Goal: Information Seeking & Learning: Learn about a topic

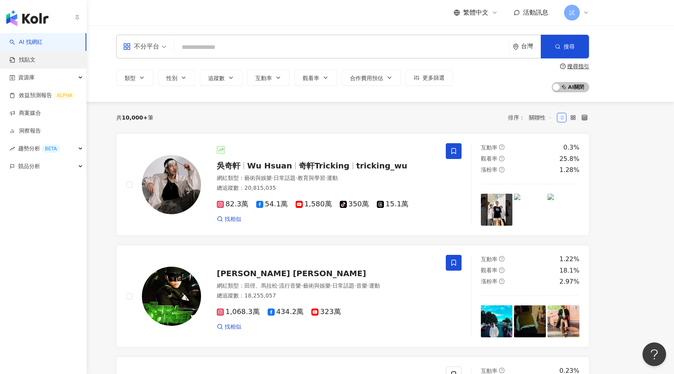
click at [35, 58] on link "找貼文" at bounding box center [22, 60] width 26 height 8
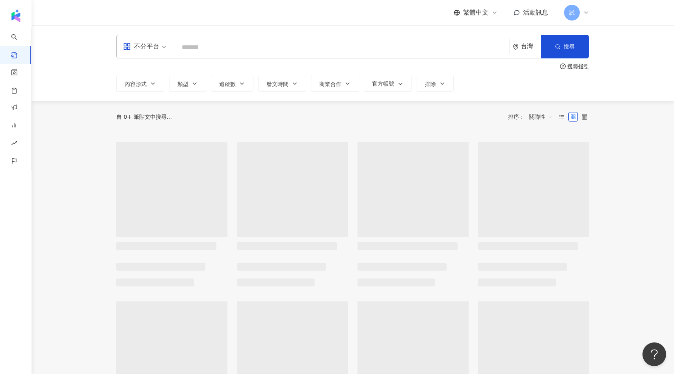
click at [193, 46] on input "search" at bounding box center [341, 47] width 329 height 17
type input "*"
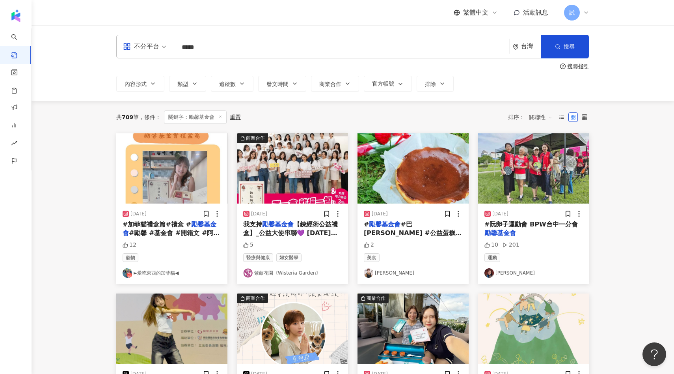
click at [179, 196] on img "button" at bounding box center [171, 168] width 111 height 70
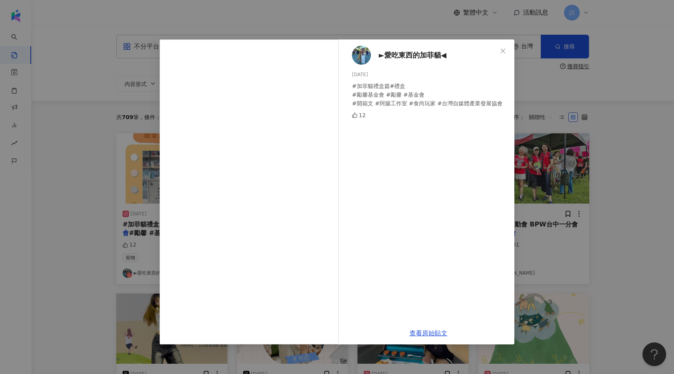
click at [550, 168] on div "►愛吃東西的加菲貓◀ 2024/9/11 #加菲貓禮盒篇#禮盒 #勵馨基金會 #勵馨 #基金會 #開箱文 #阿腸工作室 #食尚玩家 #台灣自媒體產業發展協會 …" at bounding box center [337, 187] width 674 height 374
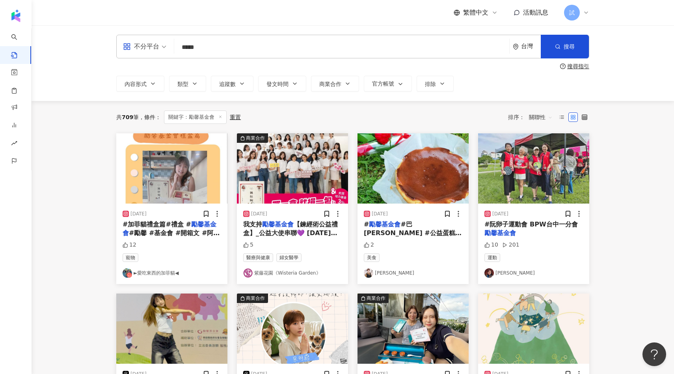
click at [538, 116] on span "關聯性" at bounding box center [541, 117] width 24 height 13
click at [539, 181] on div "留言數" at bounding box center [542, 186] width 32 height 13
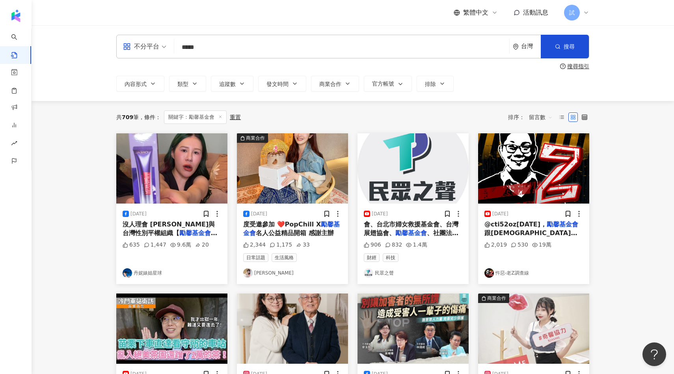
click at [191, 196] on img "button" at bounding box center [171, 168] width 111 height 70
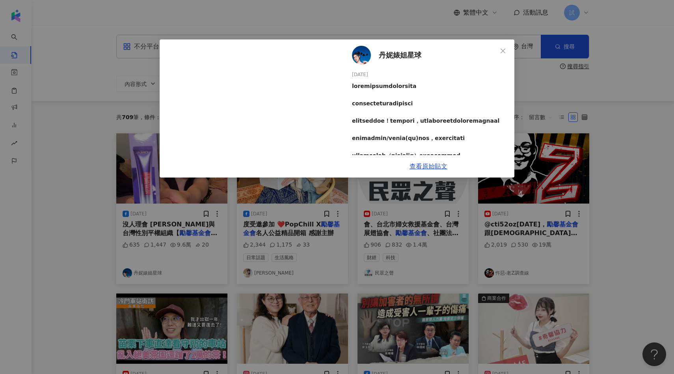
click at [541, 161] on div "丹妮婊姐星球 2024/4/2 635 1,447 9.6萬 20 查看原始貼文" at bounding box center [337, 187] width 674 height 374
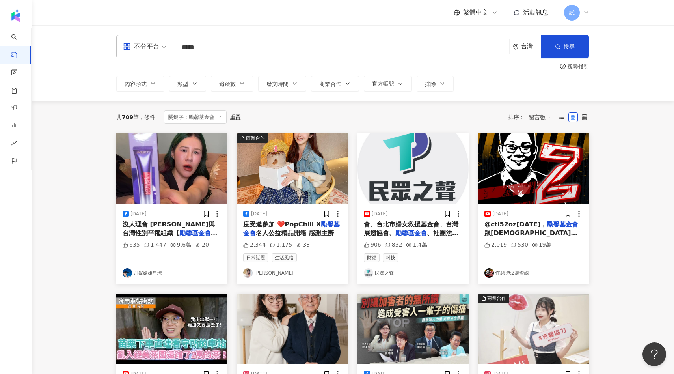
click at [311, 188] on img "button" at bounding box center [292, 168] width 111 height 70
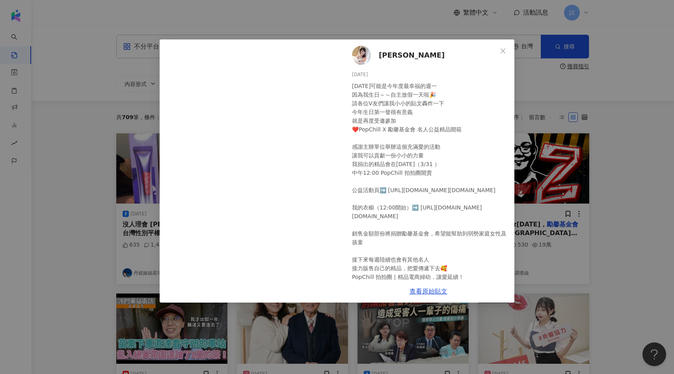
click at [553, 158] on div "黃若薇 Vivi 2025/3/31 今天可能是今年度最幸福的週一 因為我生日～～自主放假一天啦🎉 請各位V友們讓我小小的貼文轟炸一下 今年生日第一發很有意義…" at bounding box center [337, 187] width 674 height 374
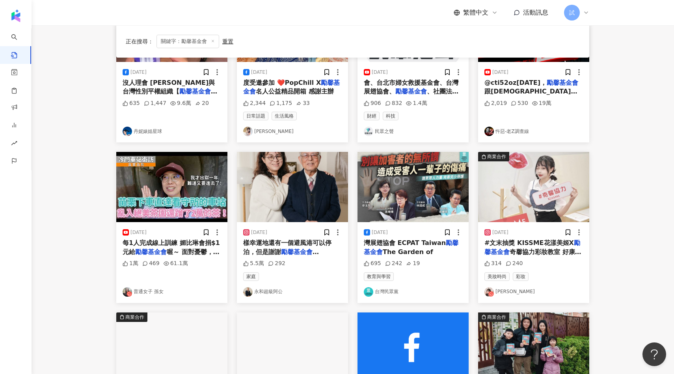
scroll to position [144, 0]
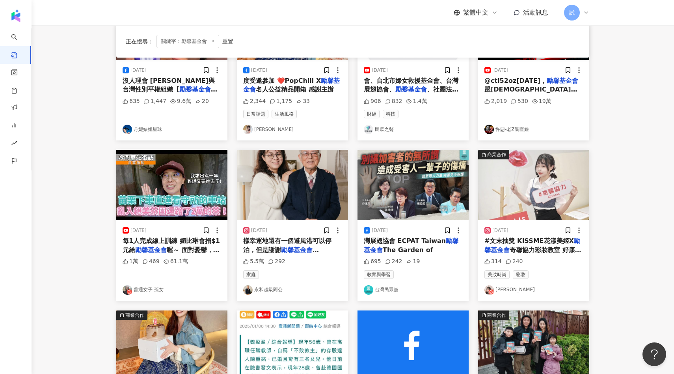
click at [194, 182] on img "button" at bounding box center [171, 185] width 111 height 70
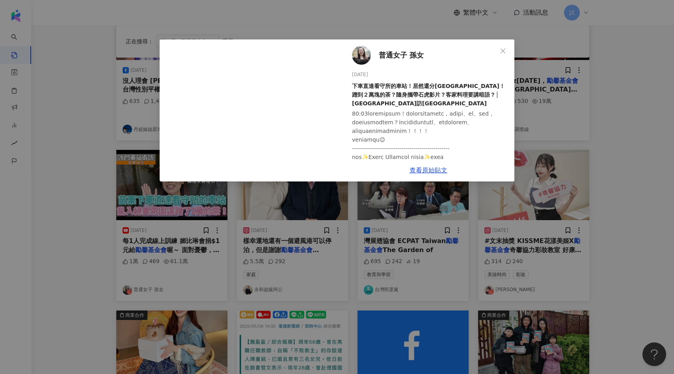
click at [597, 124] on div "普通女子 孫女 2024/11/20 下車直達看守所的車站！居然還分北中南苗！蹭到２萬塊的茶？隨身攜帶石虎影片？客家料理要講暗語？│ 苗栗 南勢車站 │ 冷門…" at bounding box center [337, 187] width 674 height 374
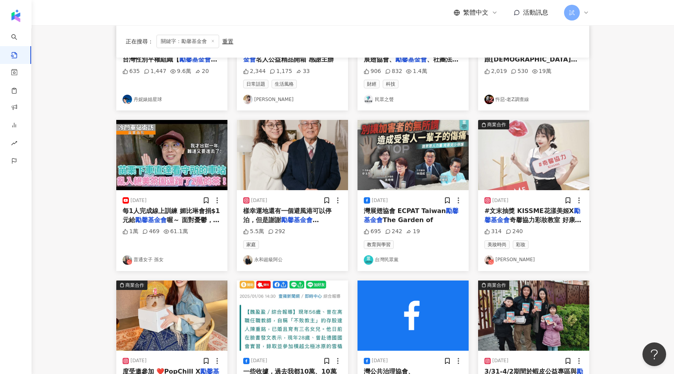
scroll to position [0, 0]
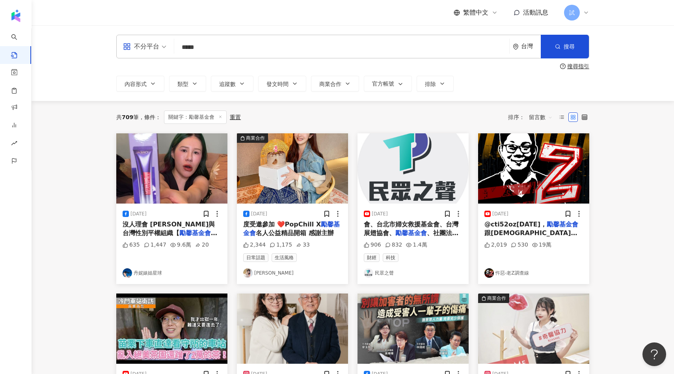
drag, startPoint x: 286, startPoint y: 42, endPoint x: 73, endPoint y: 42, distance: 213.7
click at [73, 42] on div "不分平台 勵馨基金會 ***** 台灣 搜尋 搜尋指引 內容形式 類型 追蹤數 發文時間 商業合作 官方帳號 排除" at bounding box center [353, 63] width 643 height 76
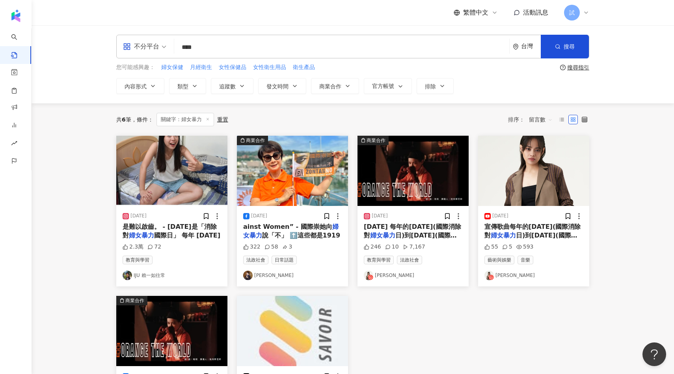
drag, startPoint x: 208, startPoint y: 46, endPoint x: 156, endPoint y: 46, distance: 51.6
click at [156, 46] on div "不分平台 婦女暴力 **** 台灣 搜尋" at bounding box center [352, 47] width 473 height 24
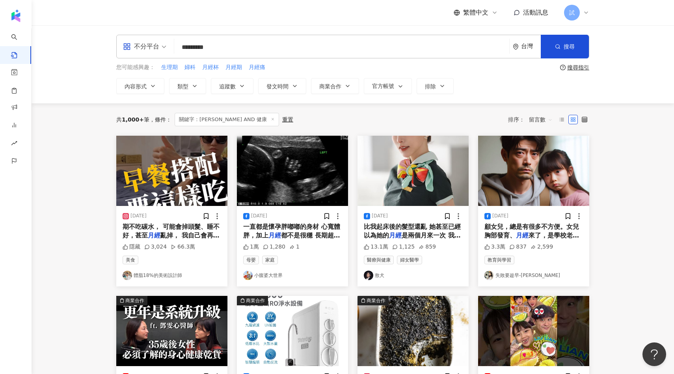
click at [279, 184] on img "button" at bounding box center [292, 171] width 111 height 70
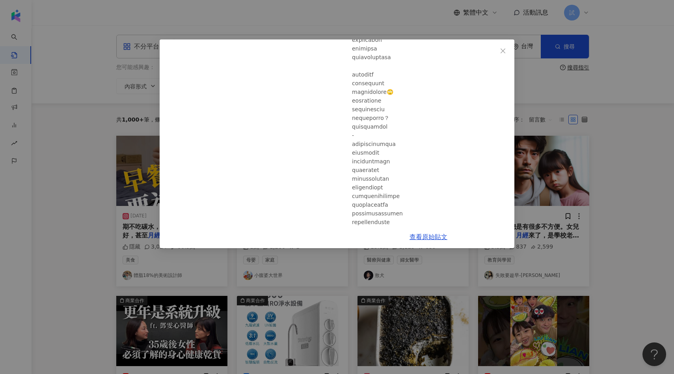
scroll to position [411, 0]
click at [527, 170] on div "小腹婆大世界 2024/10/8 1萬 1,280 1 查看原始貼文" at bounding box center [337, 187] width 674 height 374
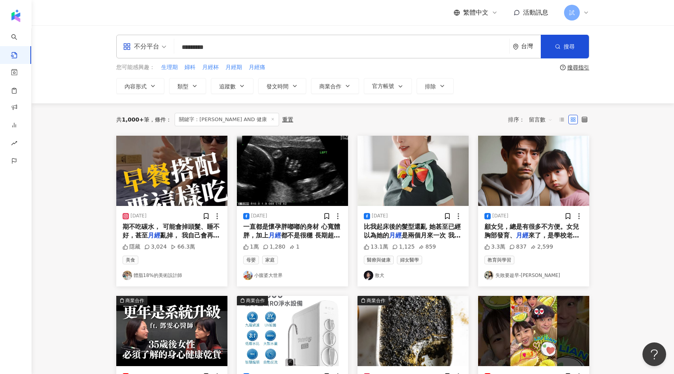
drag, startPoint x: 211, startPoint y: 47, endPoint x: 190, endPoint y: 45, distance: 21.3
click at [190, 45] on input "*********" at bounding box center [341, 47] width 329 height 17
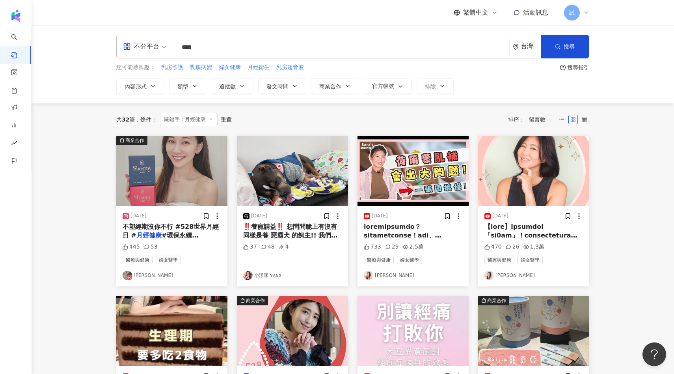
drag, startPoint x: 213, startPoint y: 48, endPoint x: 196, endPoint y: 46, distance: 16.7
click at [196, 46] on input "****" at bounding box center [341, 47] width 329 height 17
type input "****"
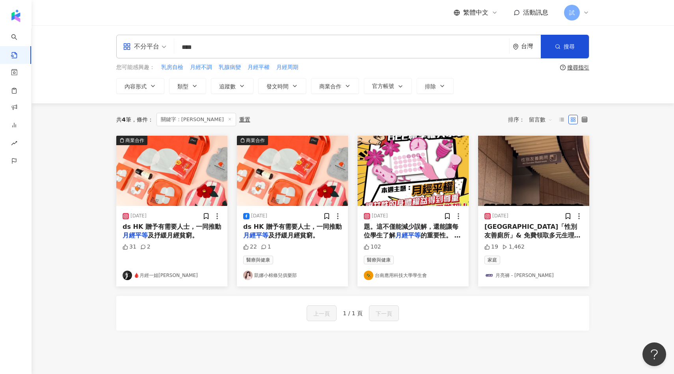
click at [429, 166] on img "button" at bounding box center [413, 171] width 111 height 70
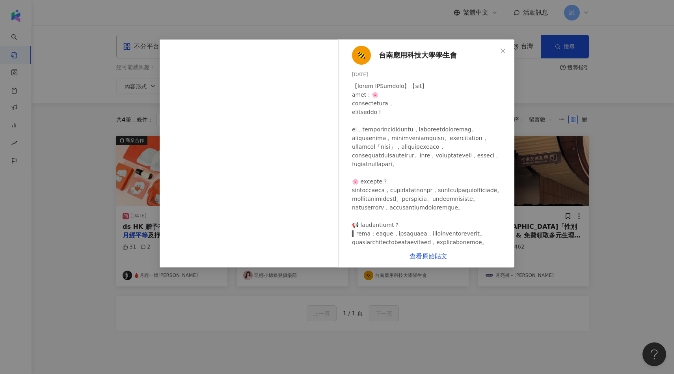
click at [526, 146] on div "台南應用科技大學學生會 2024/12/1 102 查看原始貼文" at bounding box center [337, 187] width 674 height 374
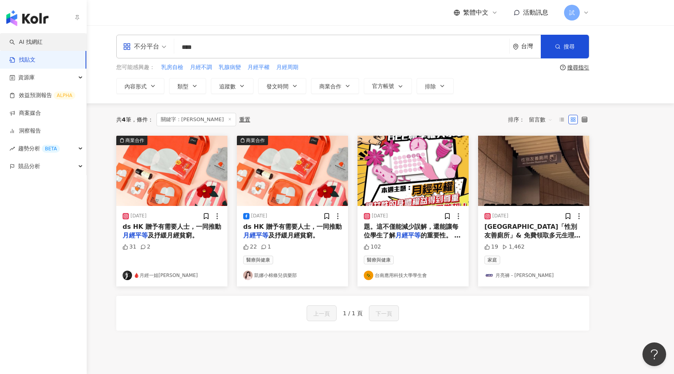
click at [12, 43] on link "AI 找網紅" at bounding box center [25, 42] width 33 height 8
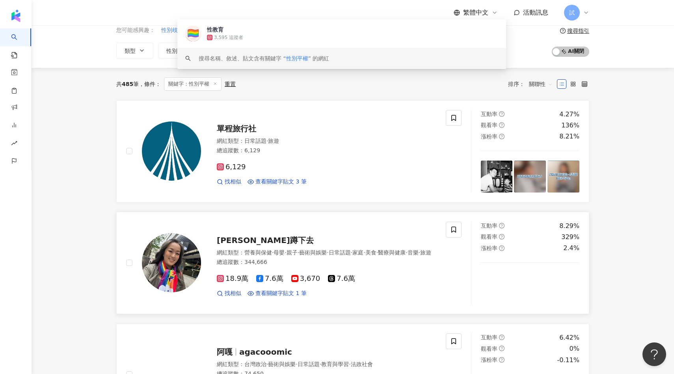
scroll to position [44, 0]
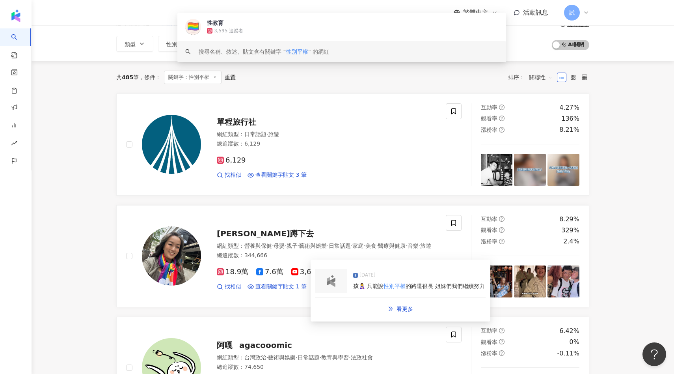
click at [334, 281] on img at bounding box center [331, 281] width 16 height 12
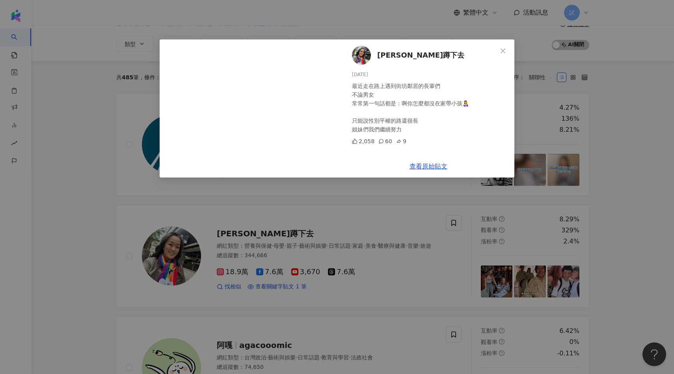
click at [370, 230] on div "凱莉蹲下去 2024/9/24 最近走在路上遇到街坊鄰居的長輩們 不論男女 常常第一句話都是：啊你怎麼都沒在家帶小孩👩‍🍼 只能說性別平權的路還很長 姐妹們我…" at bounding box center [337, 187] width 674 height 374
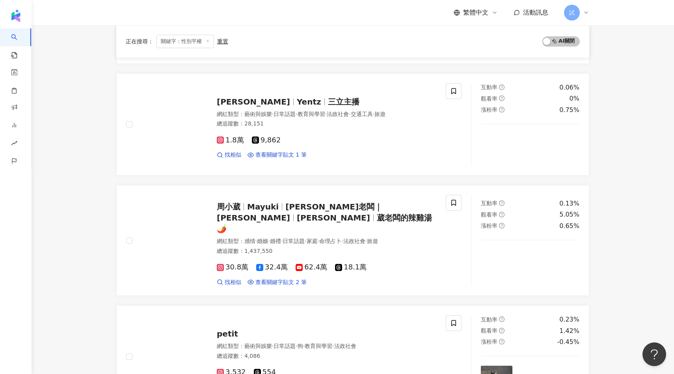
scroll to position [851, 0]
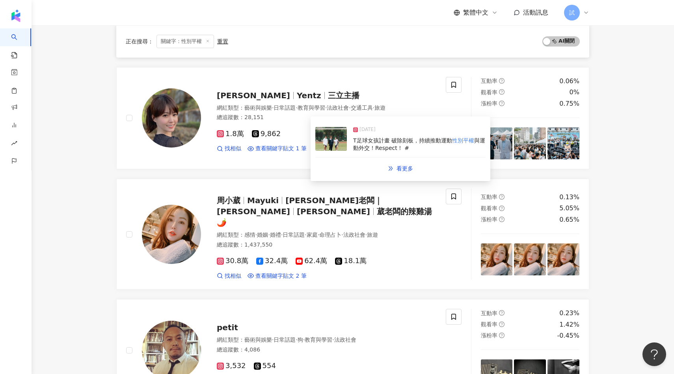
click at [326, 145] on img at bounding box center [331, 139] width 32 height 24
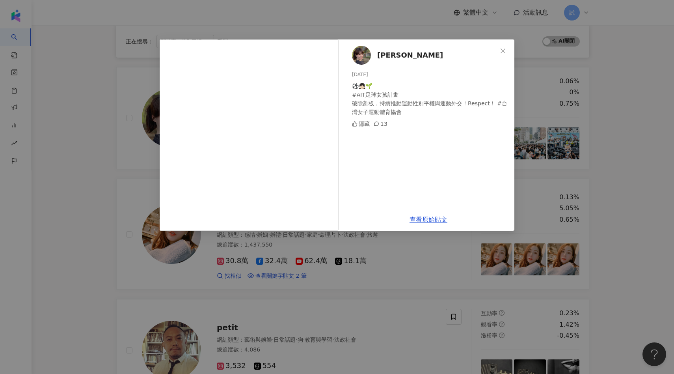
click at [101, 207] on div "張硯卿 2024/12/15 ⚽️👧🏻🌱 #AIT足球女孩計畫 破除刻板，持續推動運動性別平權與運動外交！Respect！ #台灣女子運動體育協會 隱藏 13…" at bounding box center [337, 187] width 674 height 374
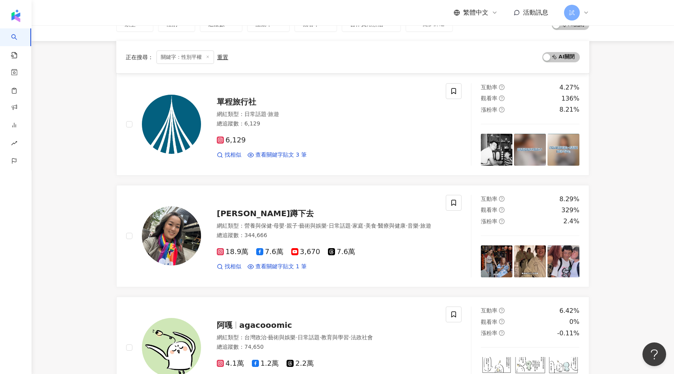
scroll to position [0, 0]
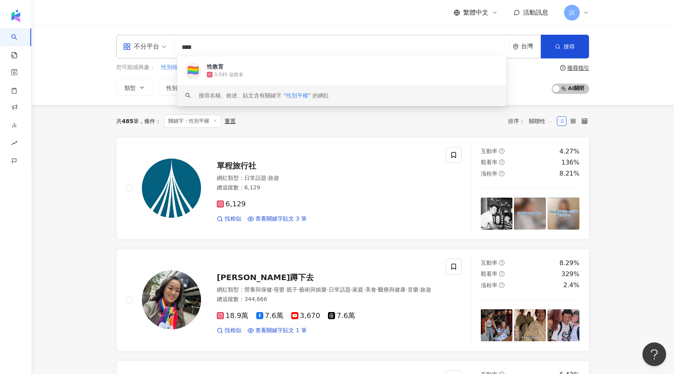
drag, startPoint x: 241, startPoint y: 43, endPoint x: 174, endPoint y: 41, distance: 67.1
click at [174, 41] on div "不分平台 **** 台灣 搜尋 b28555a1-e5b3-457f-af6b-170e1f9bb933 keyword 性教育 3,595 追蹤者 搜尋名稱…" at bounding box center [352, 47] width 473 height 24
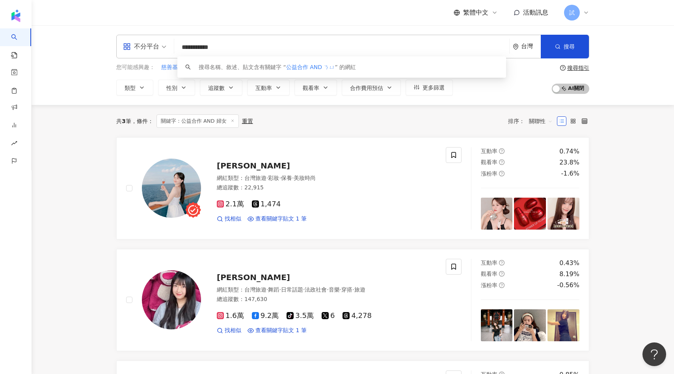
type input "**********"
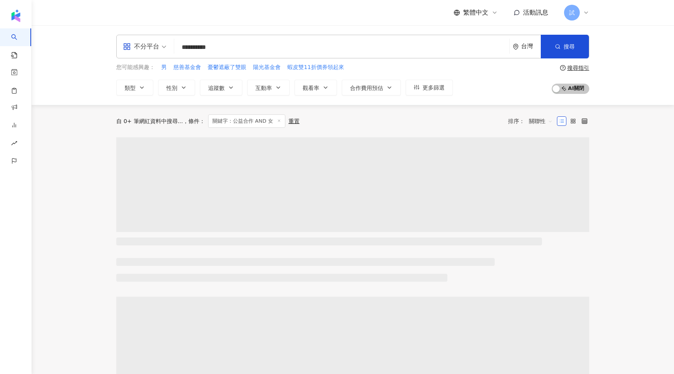
click at [198, 49] on input "**********" at bounding box center [341, 47] width 329 height 15
click at [233, 46] on input "**********" at bounding box center [341, 47] width 329 height 15
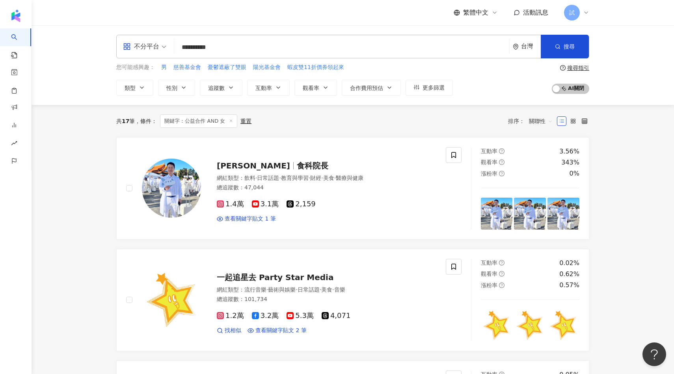
click at [194, 47] on input "**********" at bounding box center [341, 47] width 329 height 15
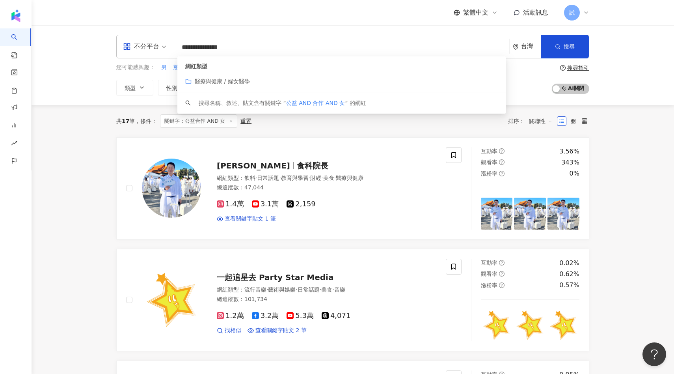
drag, startPoint x: 221, startPoint y: 46, endPoint x: 255, endPoint y: 47, distance: 33.9
click at [255, 47] on input "**********" at bounding box center [341, 47] width 329 height 15
drag, startPoint x: 255, startPoint y: 47, endPoint x: 224, endPoint y: 47, distance: 30.8
click at [224, 47] on input "**********" at bounding box center [341, 47] width 329 height 15
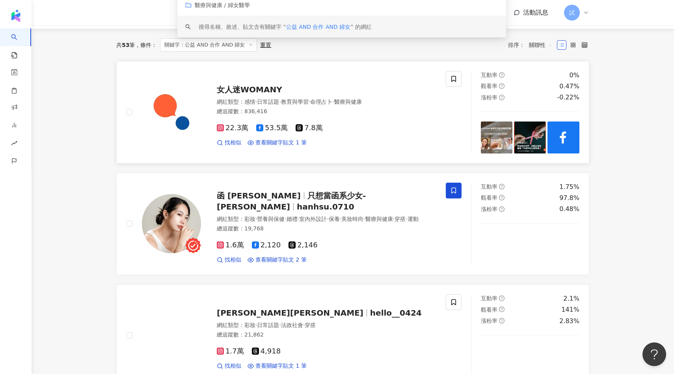
scroll to position [77, 0]
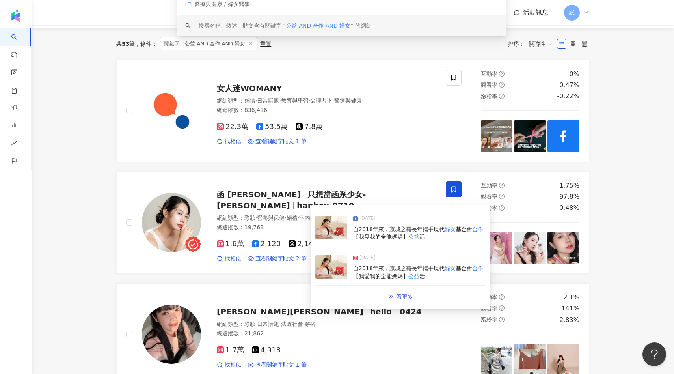
type input "**********"
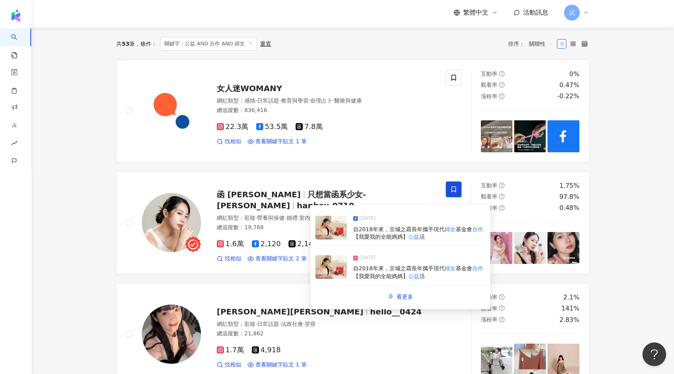
click at [338, 266] on img at bounding box center [331, 267] width 32 height 24
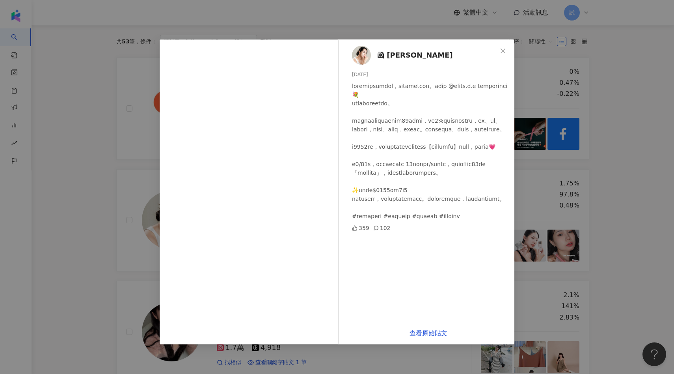
scroll to position [78, 0]
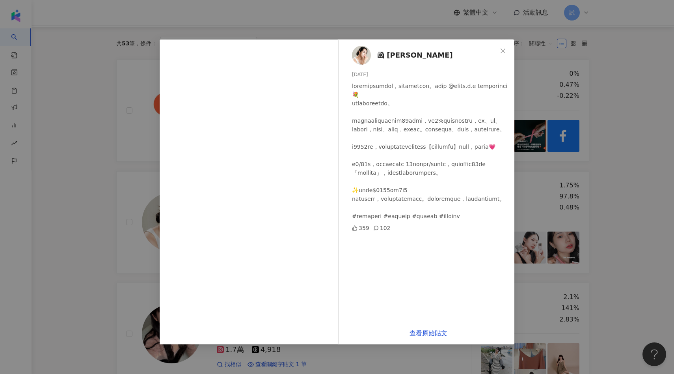
click at [632, 134] on div "函 Helen Hsu 2025/5/1 359 102 查看原始貼文" at bounding box center [337, 187] width 674 height 374
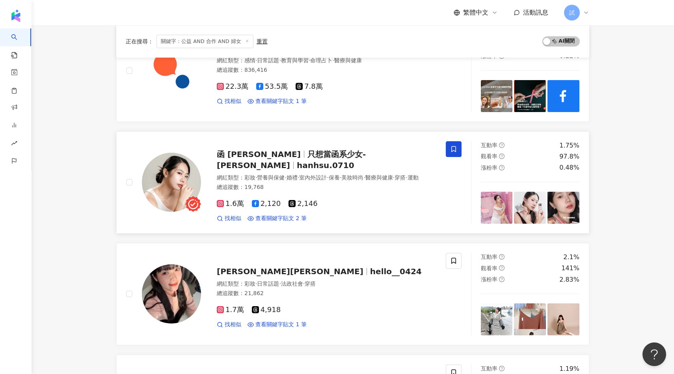
scroll to position [237, 0]
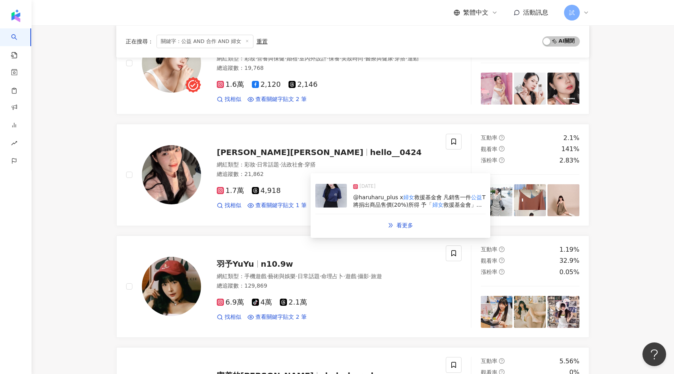
click at [333, 196] on img at bounding box center [331, 196] width 32 height 24
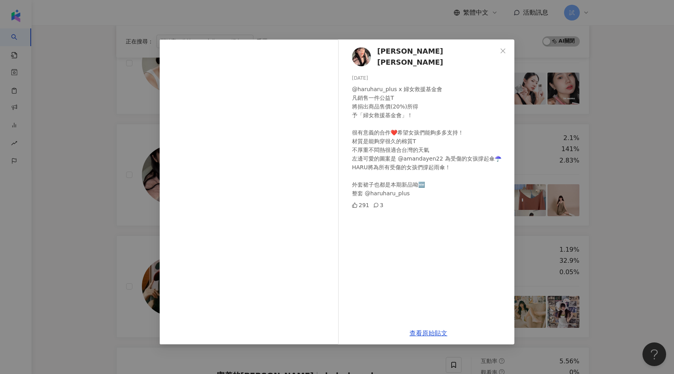
click at [119, 228] on div "雯雯雯雯 2024/10/12 @haruharu_plus x 婦女救援基金會 凡銷售一件公益T 將捐出商品售價(20%)所得 予「婦女救援基金會」！ 很有…" at bounding box center [337, 187] width 674 height 374
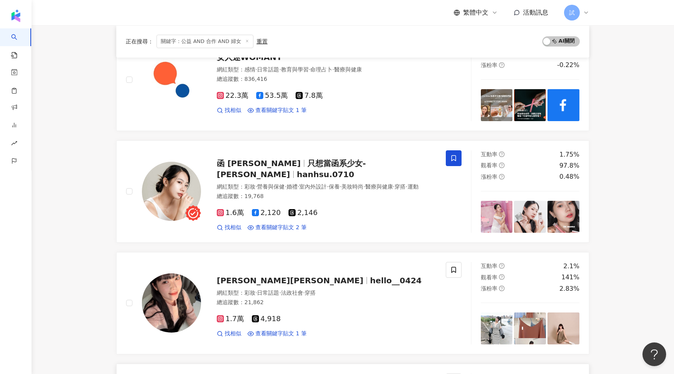
scroll to position [98, 0]
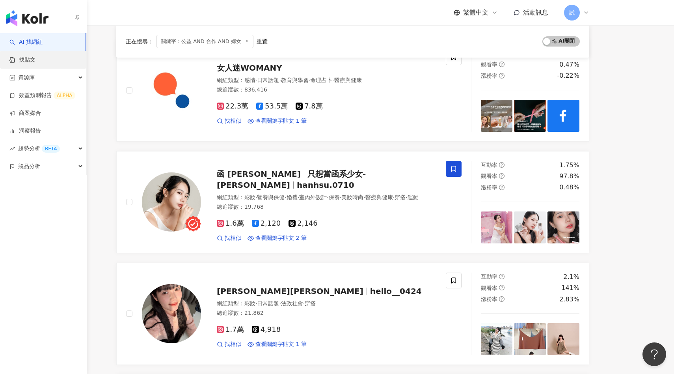
click at [12, 57] on link "找貼文" at bounding box center [22, 60] width 26 height 8
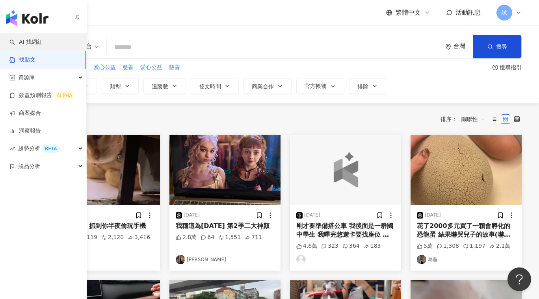
click at [15, 45] on link "AI 找網紅" at bounding box center [25, 42] width 33 height 8
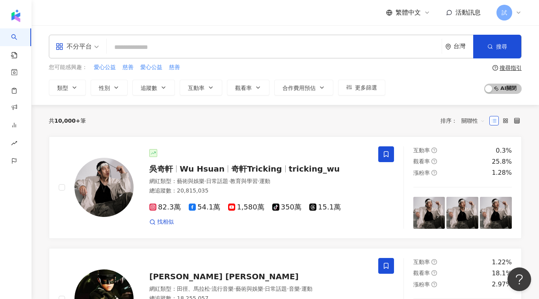
click at [132, 47] on input "search" at bounding box center [274, 47] width 329 height 15
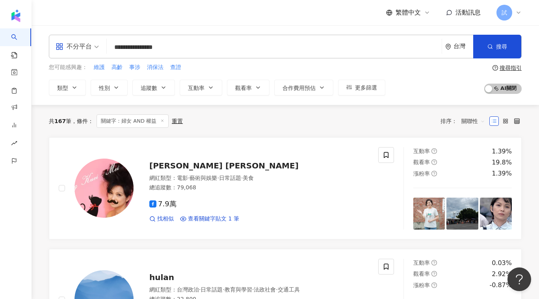
type input "**********"
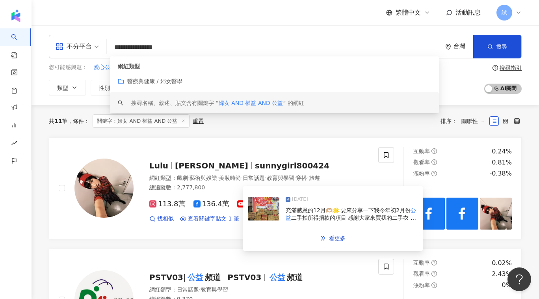
click at [263, 206] on img at bounding box center [264, 209] width 32 height 24
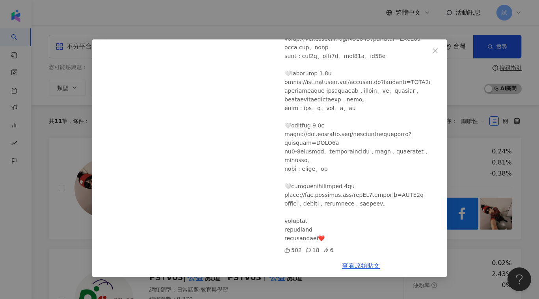
scroll to position [169, 0]
click at [480, 182] on div "Lulu 2024/12/16 502 18 6 查看原始貼文" at bounding box center [269, 149] width 539 height 299
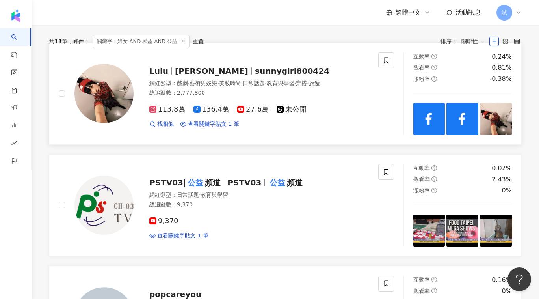
scroll to position [0, 0]
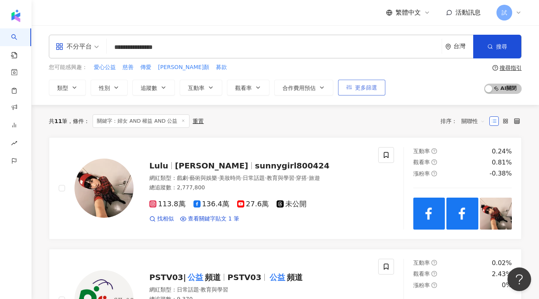
click at [371, 86] on span "更多篩選" at bounding box center [366, 87] width 22 height 6
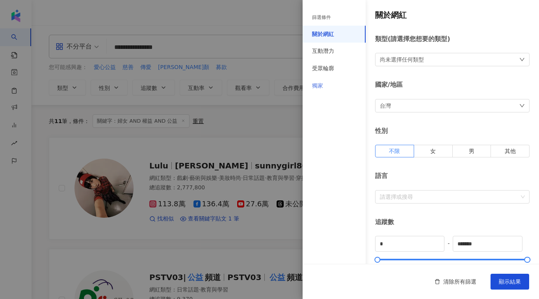
click at [320, 82] on div "獨家" at bounding box center [334, 85] width 63 height 17
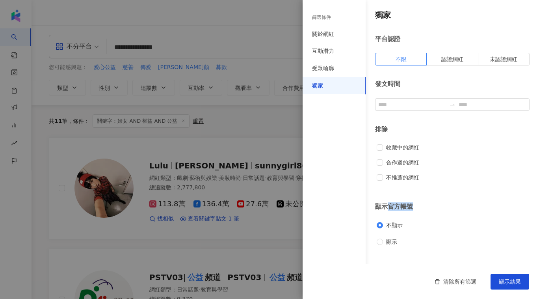
drag, startPoint x: 388, startPoint y: 205, endPoint x: 415, endPoint y: 210, distance: 27.6
click at [415, 210] on div "顯示官方帳號" at bounding box center [452, 206] width 155 height 9
click at [245, 123] on div at bounding box center [269, 149] width 539 height 299
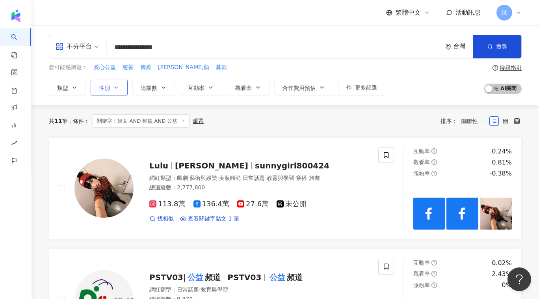
click at [99, 89] on span "性別" at bounding box center [104, 88] width 11 height 6
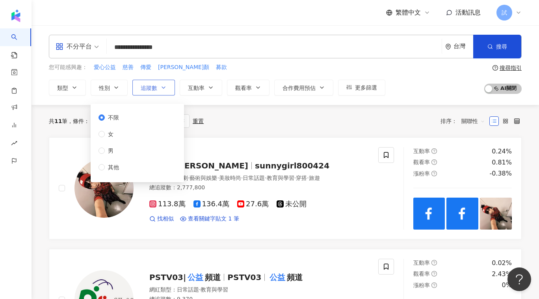
click at [163, 89] on icon "button" at bounding box center [163, 87] width 6 height 6
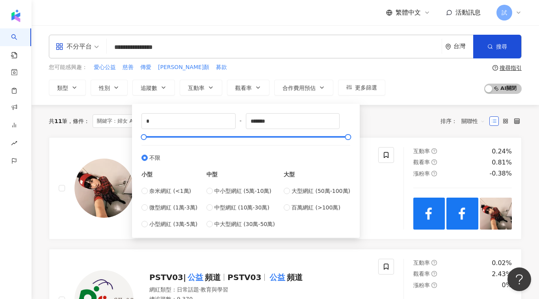
click at [117, 131] on div "共 11 筆 條件 ： 關鍵字：婦女 AND 權益 AND 公益 重置 排序： 關聯性" at bounding box center [285, 121] width 473 height 32
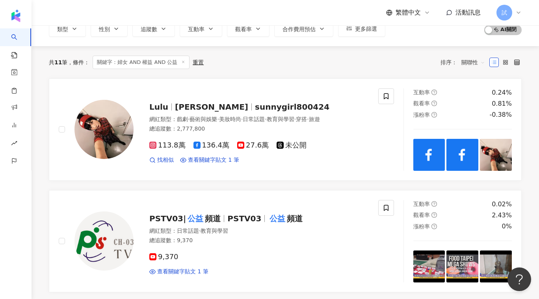
scroll to position [58, 0]
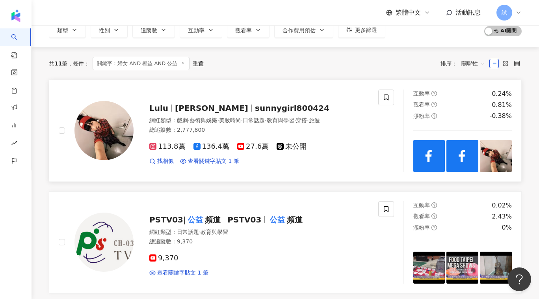
click at [191, 133] on div "網紅類型 ： 戲劇 · 藝術與娛樂 · 美妝時尚 · 日常話題 · 教育與學習 · 穿搭 · 旅遊 總追蹤數 ： 2,777,800" at bounding box center [259, 126] width 220 height 19
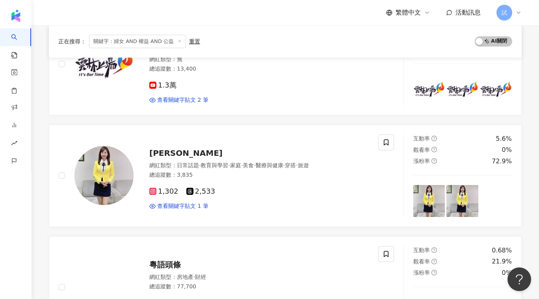
scroll to position [795, 0]
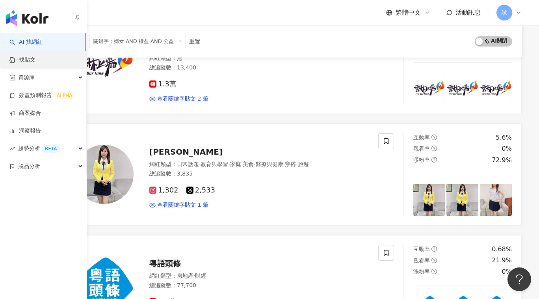
click at [9, 58] on link "找貼文" at bounding box center [22, 60] width 26 height 8
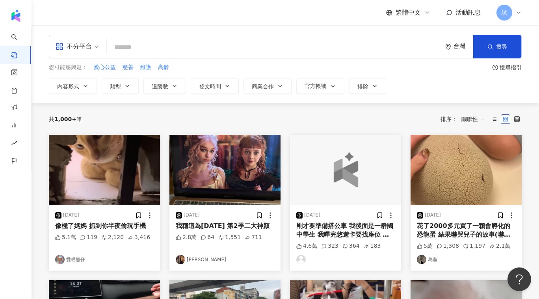
click at [162, 48] on input "search" at bounding box center [274, 47] width 329 height 17
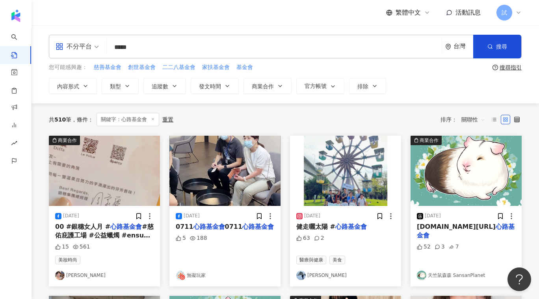
click at [464, 119] on span "關聯性" at bounding box center [474, 119] width 24 height 13
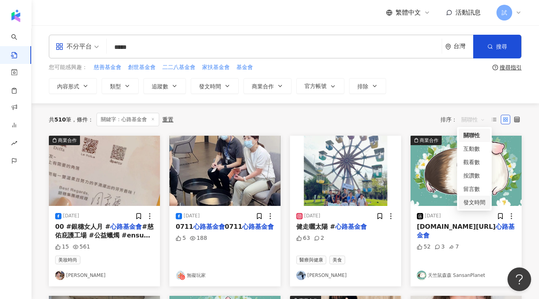
click at [466, 202] on div "發文時間" at bounding box center [475, 202] width 22 height 9
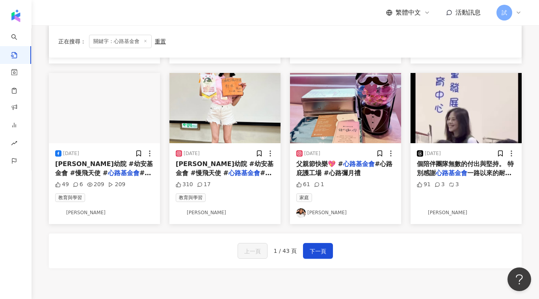
scroll to position [384, 0]
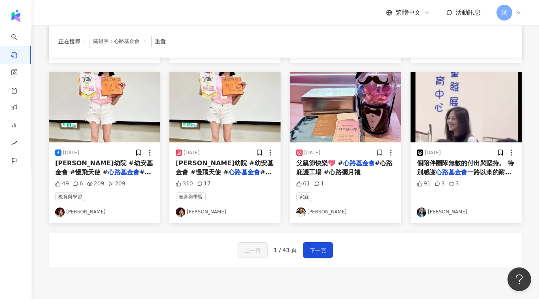
click at [240, 180] on div "310 17" at bounding box center [225, 184] width 99 height 8
click at [237, 165] on span "方濟育幼院 #幼安基金會 #慢飛天使 #" at bounding box center [225, 167] width 98 height 16
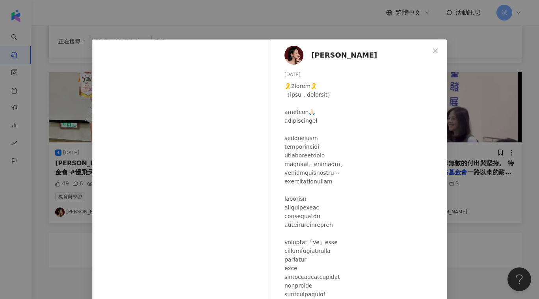
click at [73, 134] on div "Jennifer 2025/8/15 310 17 查看原始貼文" at bounding box center [269, 149] width 539 height 299
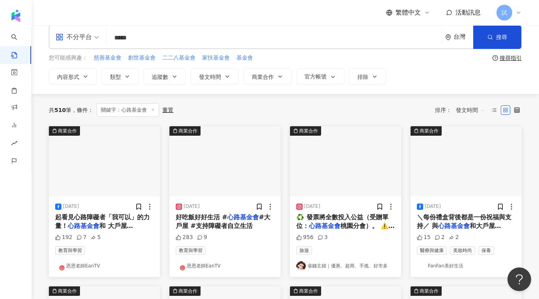
scroll to position [0, 0]
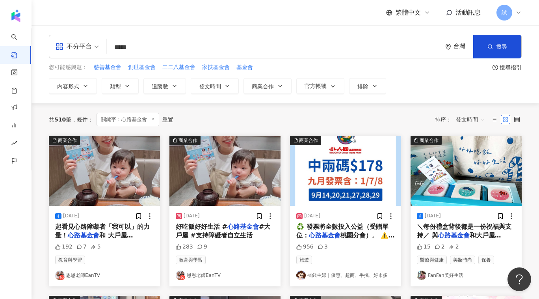
drag, startPoint x: 126, startPoint y: 48, endPoint x: 106, endPoint y: 47, distance: 20.2
click at [106, 47] on div "不分平台 心路基金會 ***** 台灣 搜尋" at bounding box center [285, 47] width 473 height 24
type input "*****"
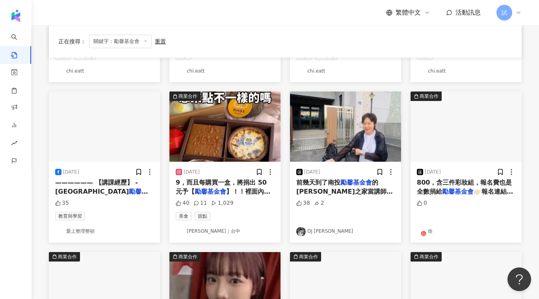
scroll to position [202, 0]
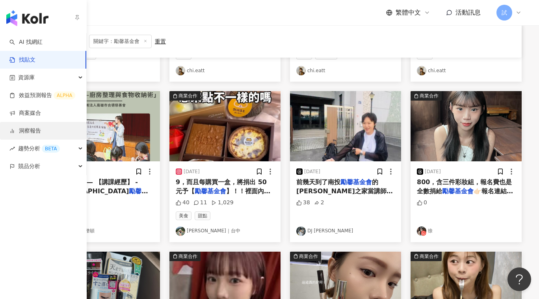
click at [15, 127] on link "洞察報告" at bounding box center [25, 131] width 32 height 8
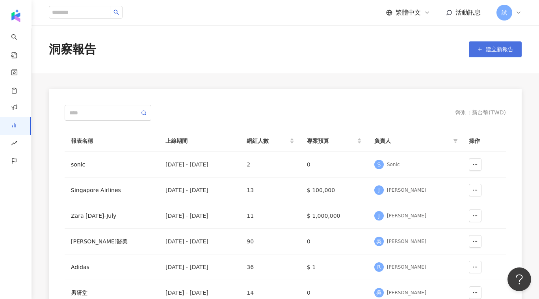
click at [481, 47] on icon "button" at bounding box center [480, 50] width 6 height 6
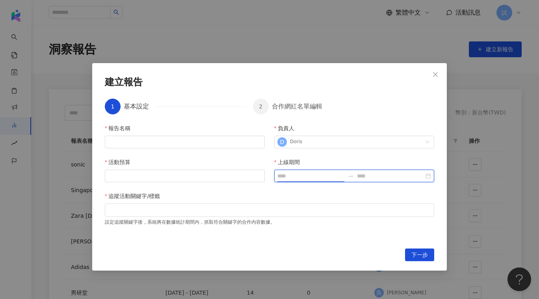
click at [284, 176] on input "上線期間" at bounding box center [311, 175] width 67 height 9
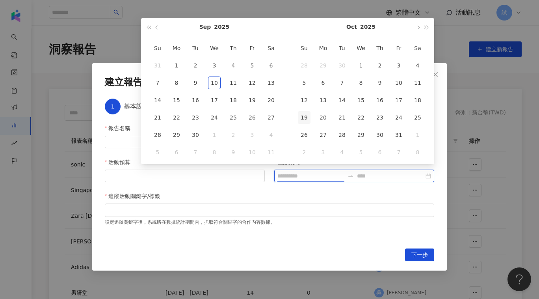
type input "**********"
click at [175, 66] on div "1" at bounding box center [176, 65] width 13 height 13
type input "**********"
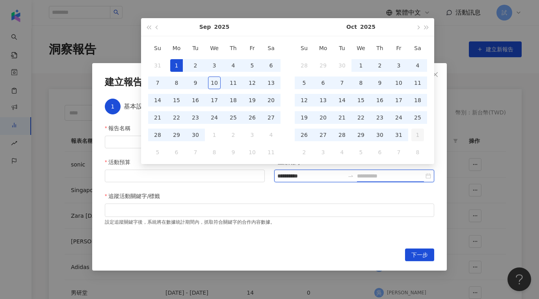
type input "**********"
click at [410, 139] on td "1" at bounding box center [417, 134] width 19 height 17
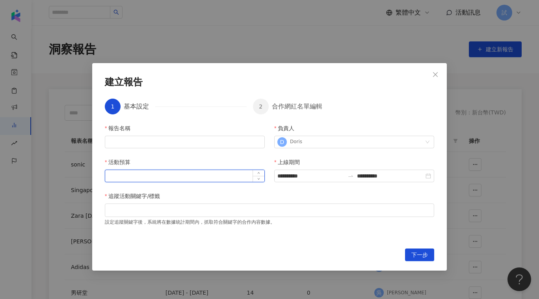
click at [163, 180] on input "活動預算" at bounding box center [184, 176] width 159 height 12
type input "*"
click at [163, 180] on input "*" at bounding box center [184, 176] width 159 height 12
type input "*"
click at [140, 141] on input "報告名稱" at bounding box center [185, 142] width 160 height 13
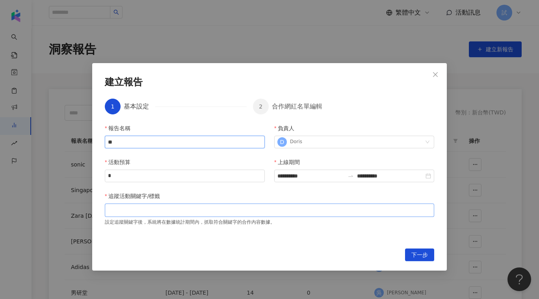
click at [248, 205] on div at bounding box center [270, 209] width 330 height 13
type input "**"
click at [415, 253] on span "下一步" at bounding box center [420, 255] width 17 height 13
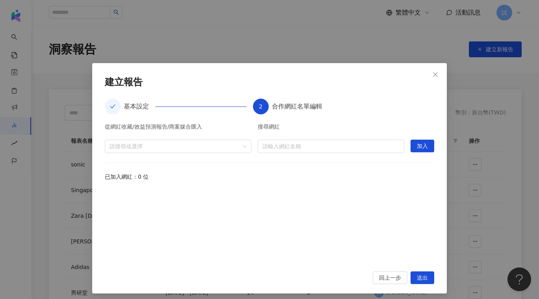
click at [66, 70] on div "**********" at bounding box center [269, 149] width 539 height 299
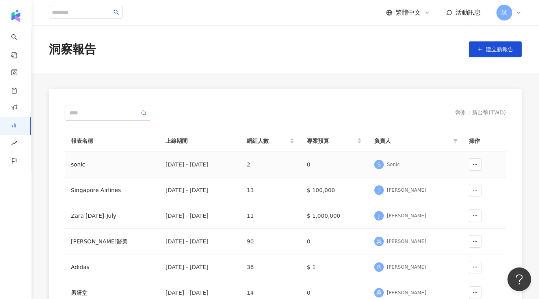
click at [384, 166] on span "S" at bounding box center [379, 164] width 9 height 9
click at [94, 164] on div "sonic" at bounding box center [112, 164] width 82 height 9
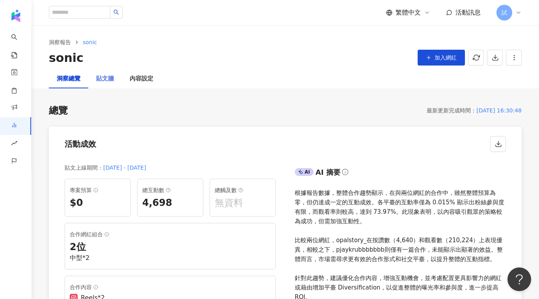
click at [108, 86] on div "貼文牆" at bounding box center [105, 78] width 34 height 19
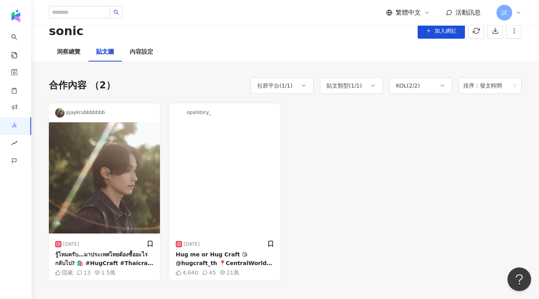
scroll to position [28, 0]
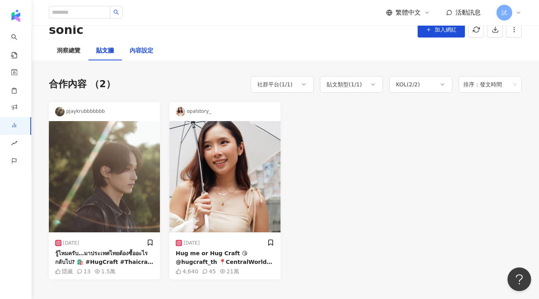
click at [144, 53] on div "內容設定" at bounding box center [142, 50] width 24 height 9
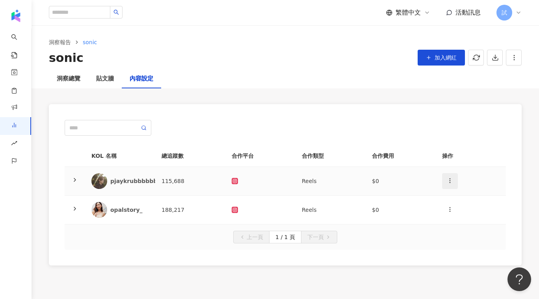
click at [449, 183] on icon "button" at bounding box center [450, 180] width 6 height 6
click at [450, 196] on div "新增內容" at bounding box center [464, 199] width 31 height 9
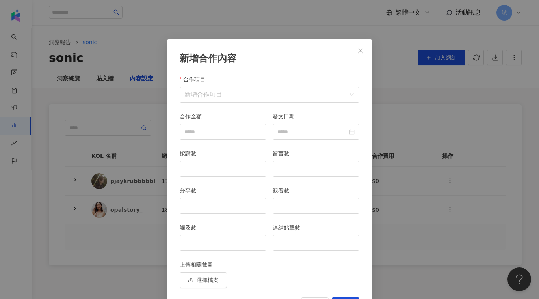
scroll to position [23, 0]
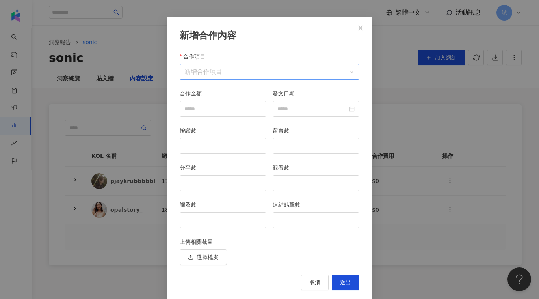
click at [207, 73] on input "合作項目" at bounding box center [270, 71] width 170 height 15
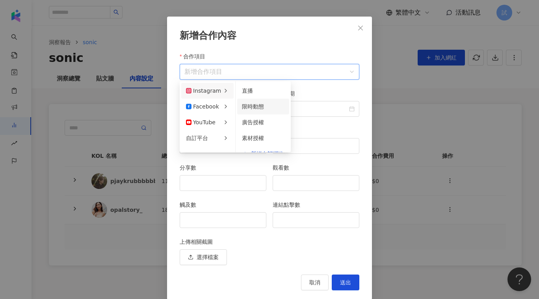
click at [239, 103] on li "限時動態" at bounding box center [263, 107] width 52 height 16
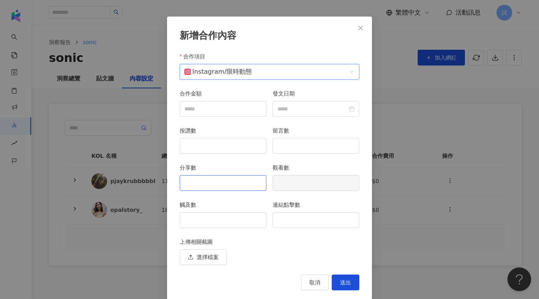
scroll to position [32, 0]
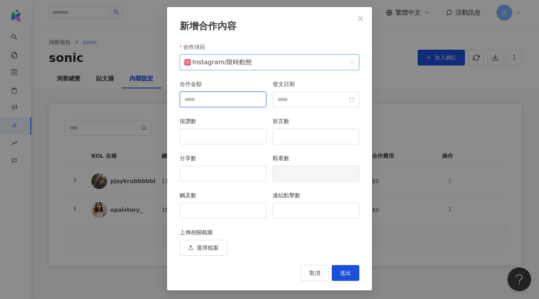
click at [207, 100] on input "合作金額" at bounding box center [223, 99] width 86 height 15
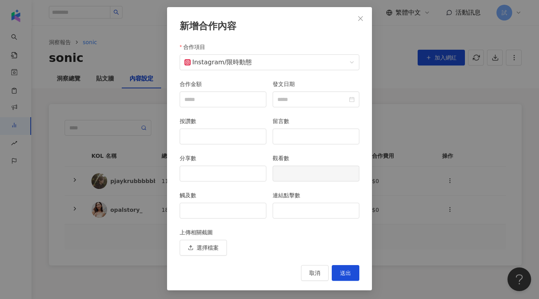
click at [147, 102] on div "新增合作內容 合作項目 Instagram / 限時動態 合作項目 合作金額 發文日期 按讚數 留言數 分享數 觀看數 觸及數 連結點擊數 上傳相關截圖 選擇…" at bounding box center [269, 149] width 539 height 299
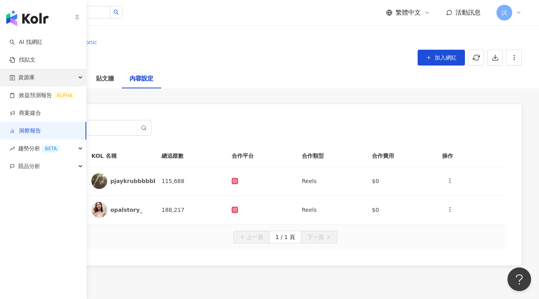
click at [20, 75] on span "資源庫" at bounding box center [26, 78] width 17 height 18
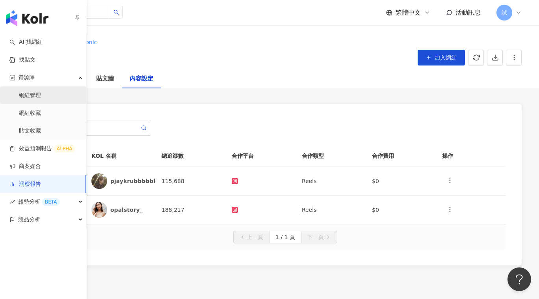
click at [22, 96] on link "網紅管理" at bounding box center [30, 95] width 22 height 8
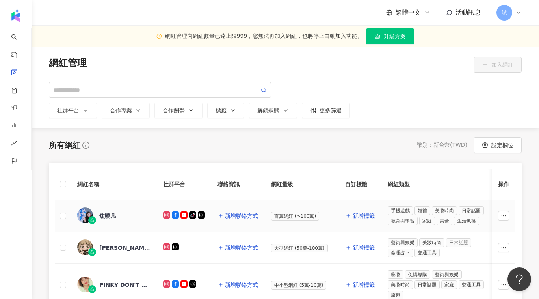
click at [101, 212] on div "焦曉凡" at bounding box center [107, 216] width 17 height 8
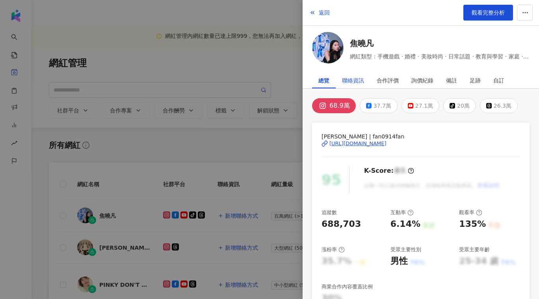
click at [342, 78] on div "聯絡資訊" at bounding box center [353, 81] width 22 height 16
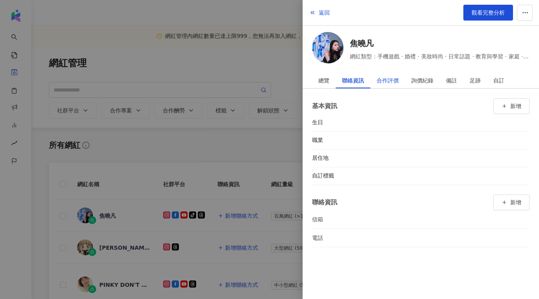
click at [383, 78] on div "合作評價" at bounding box center [388, 81] width 22 height 16
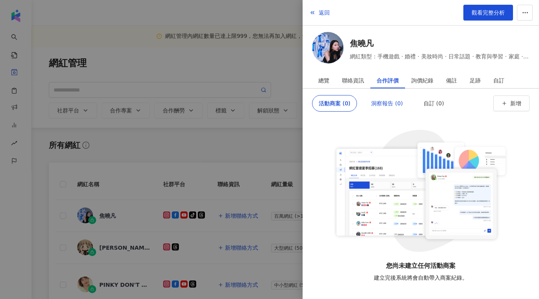
click at [393, 107] on div "洞察報告 (0)" at bounding box center [387, 103] width 32 height 16
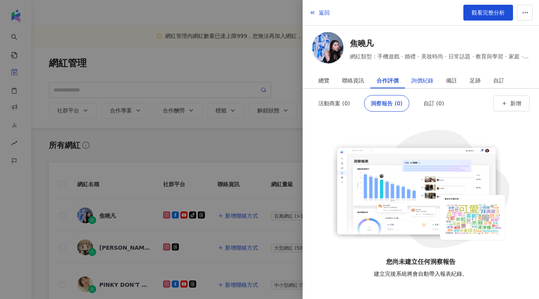
click at [423, 78] on div "詢價紀錄" at bounding box center [423, 81] width 22 height 16
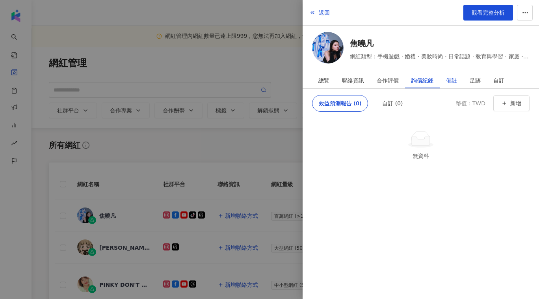
click at [450, 76] on div "備註" at bounding box center [451, 81] width 11 height 16
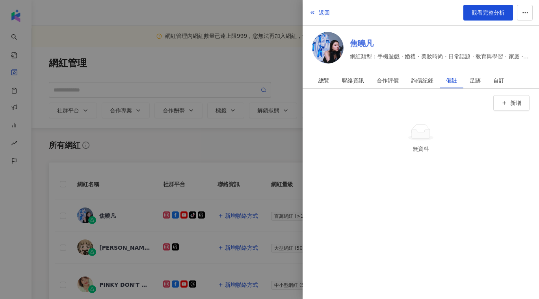
click at [360, 41] on link "焦曉凡" at bounding box center [440, 43] width 180 height 11
click at [185, 66] on div at bounding box center [269, 149] width 539 height 299
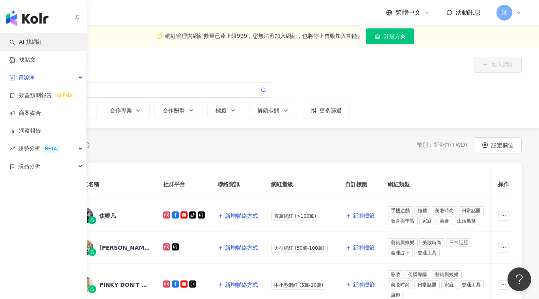
click at [10, 38] on link "AI 找網紅" at bounding box center [25, 42] width 33 height 8
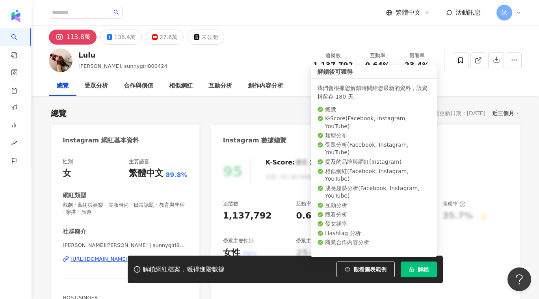
click at [403, 270] on button "解鎖" at bounding box center [419, 269] width 36 height 16
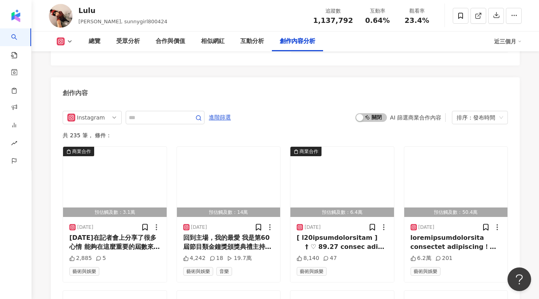
scroll to position [2487, 0]
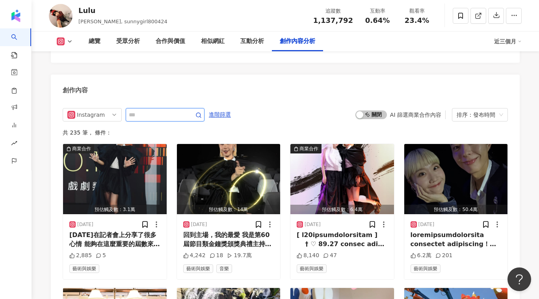
click at [153, 110] on input "text" at bounding box center [156, 114] width 55 height 9
type input "**"
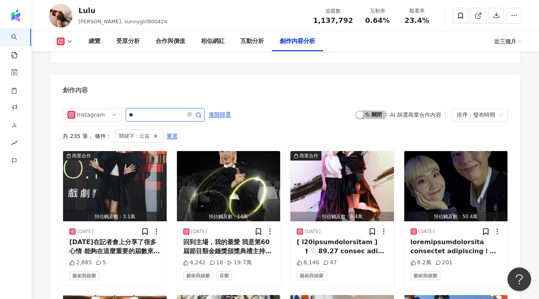
scroll to position [2481, 0]
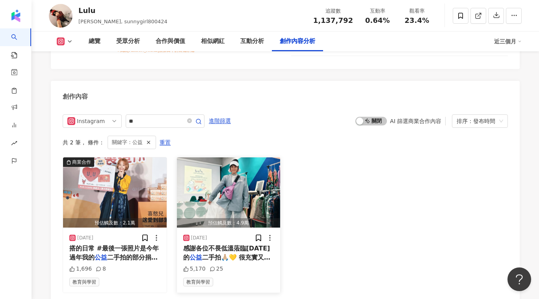
click at [223, 173] on img "button" at bounding box center [229, 192] width 104 height 70
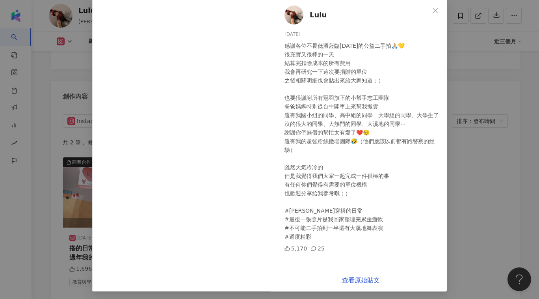
scroll to position [42, 0]
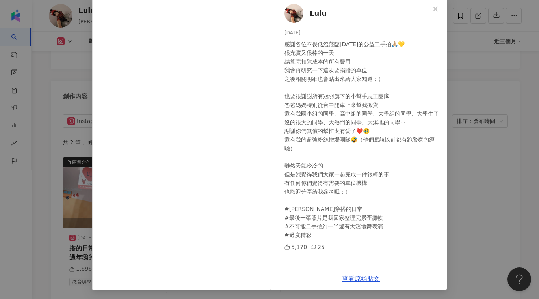
click at [479, 174] on div "Lulu 2025/2/9 感謝各位不畏低溫蒞臨今天的公益二手拍🙏🏼💛 很充實又很棒的一天 結算完扣除成本的所有費用 我會再研究一下這次要捐贈的單位 之後相關…" at bounding box center [269, 149] width 539 height 299
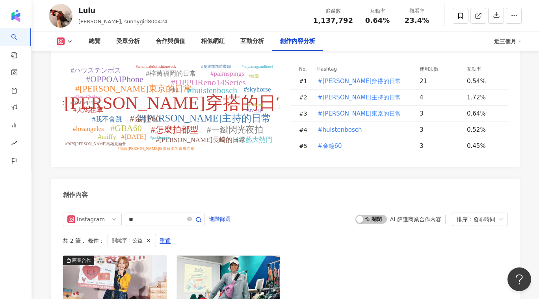
scroll to position [2401, 0]
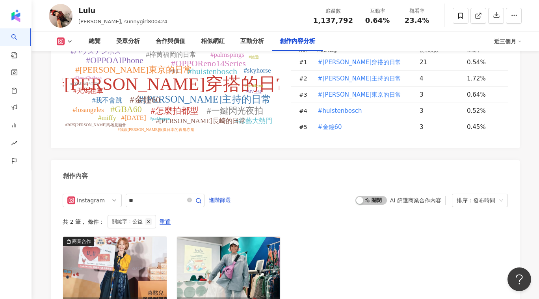
click at [147, 220] on line "button" at bounding box center [148, 221] width 3 height 3
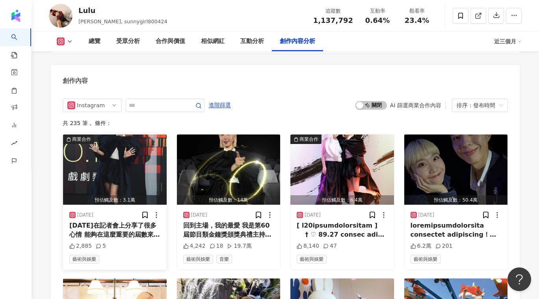
scroll to position [2496, 0]
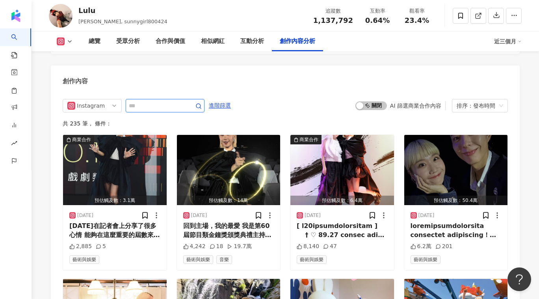
click at [148, 101] on input "text" at bounding box center [156, 105] width 55 height 9
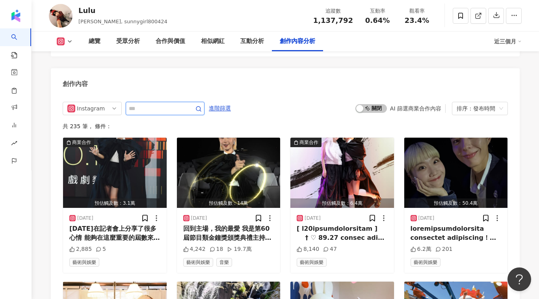
scroll to position [2498, 0]
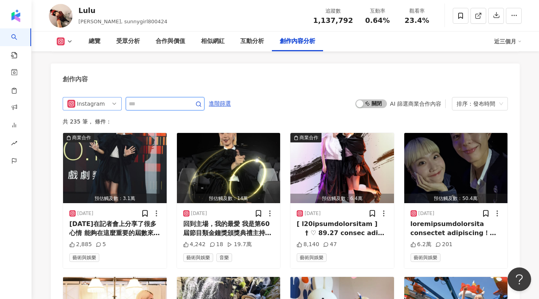
click at [93, 97] on div "Instagram" at bounding box center [90, 103] width 26 height 13
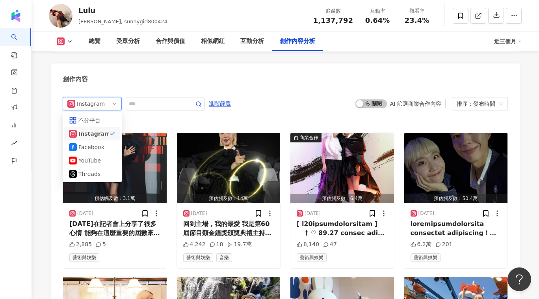
click at [141, 118] on div "共 235 筆 ， 條件：" at bounding box center [286, 121] width 446 height 6
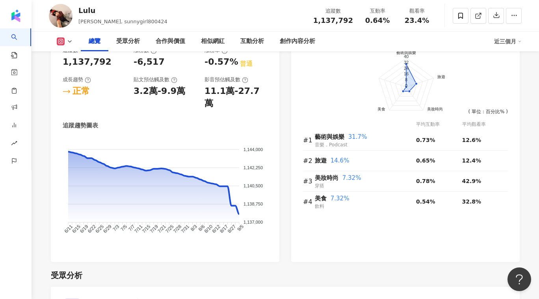
scroll to position [460, 0]
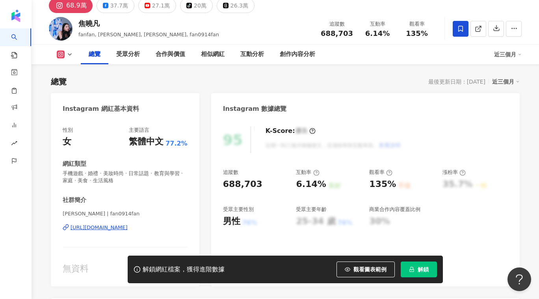
scroll to position [35, 0]
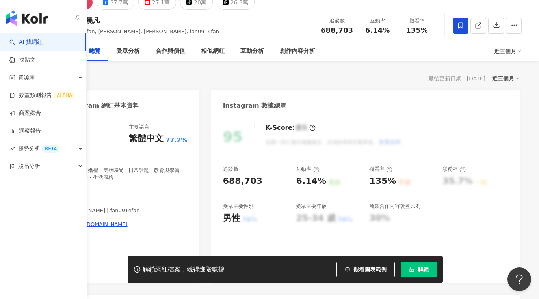
click at [9, 42] on link "AI 找網紅" at bounding box center [25, 42] width 33 height 8
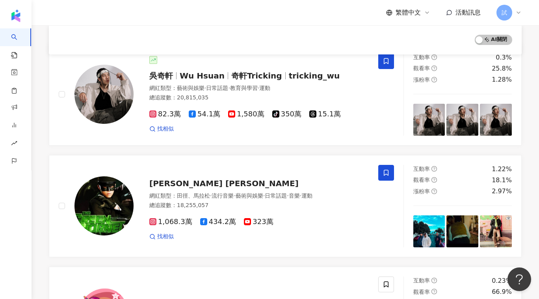
scroll to position [53, 0]
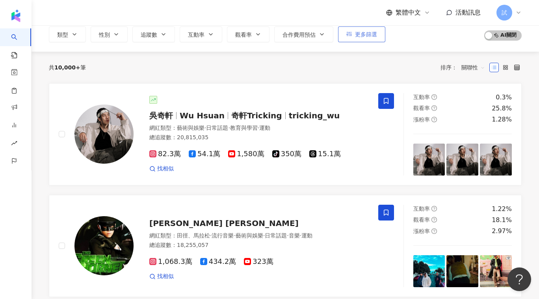
click at [373, 38] on button "更多篩選" at bounding box center [361, 34] width 47 height 16
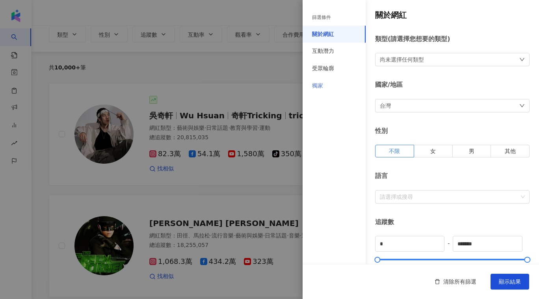
click at [331, 89] on div "獨家" at bounding box center [334, 85] width 63 height 17
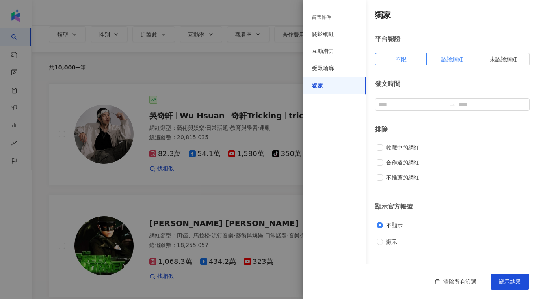
click at [455, 56] on label "認證網紅" at bounding box center [452, 59] width 51 height 13
click at [513, 281] on span "顯示結果" at bounding box center [510, 281] width 22 height 6
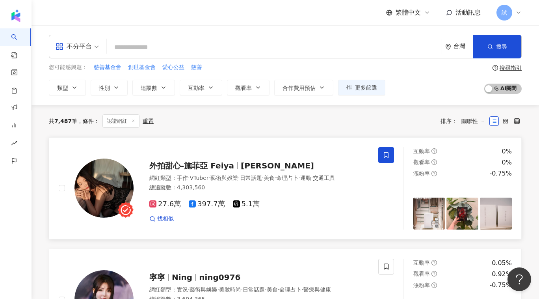
click at [57, 185] on div "外拍甜心-施菲亞 Feiya 施菲亞 網紅類型 ： 手作 · VTuber · 藝術與娛樂 · 日常話題 · 美食 · 命理占卜 · 運動 · 交通工具 總追…" at bounding box center [226, 188] width 354 height 82
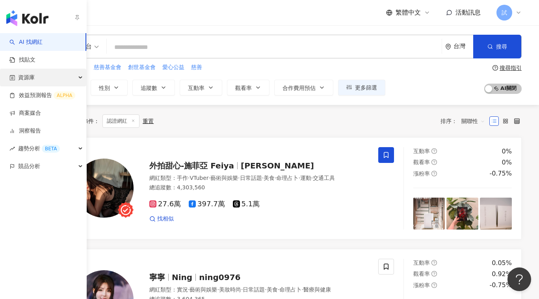
click at [11, 78] on icon "button" at bounding box center [12, 78] width 6 height 6
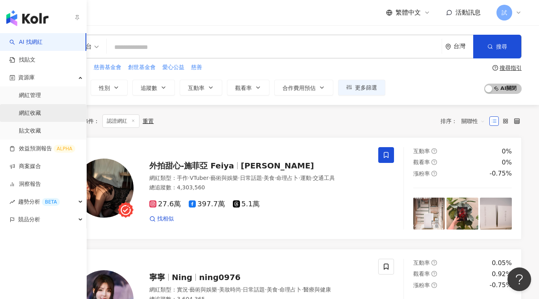
click at [26, 109] on link "網紅收藏" at bounding box center [30, 113] width 22 height 8
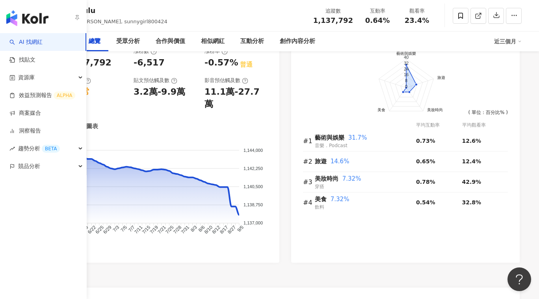
click at [15, 82] on div "資源庫" at bounding box center [43, 78] width 86 height 18
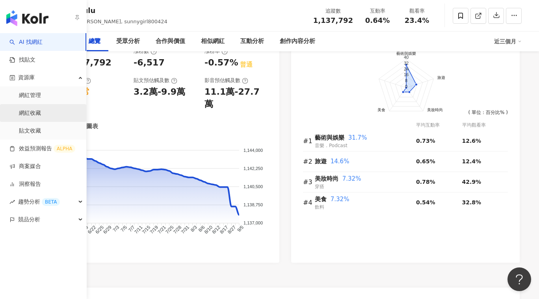
click at [21, 110] on link "網紅收藏" at bounding box center [30, 113] width 22 height 8
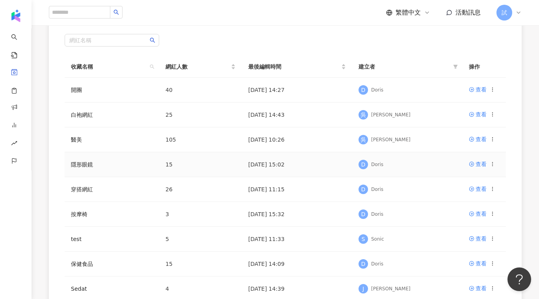
scroll to position [72, 0]
click at [470, 91] on icon at bounding box center [472, 89] width 6 height 6
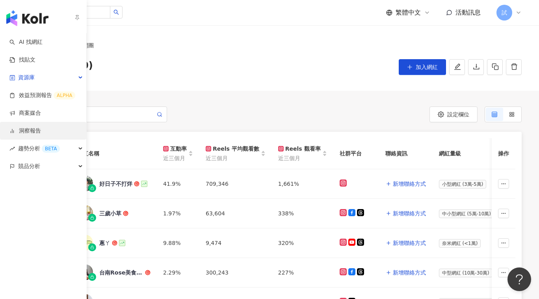
click at [9, 127] on link "洞察報告" at bounding box center [25, 131] width 32 height 8
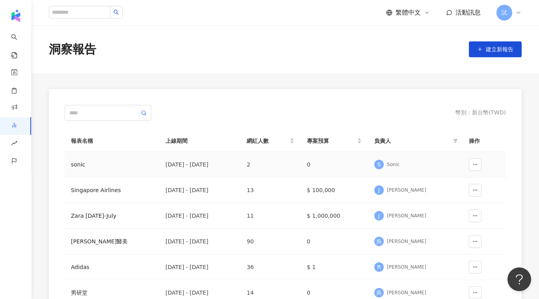
click at [75, 166] on div "sonic" at bounding box center [112, 164] width 82 height 9
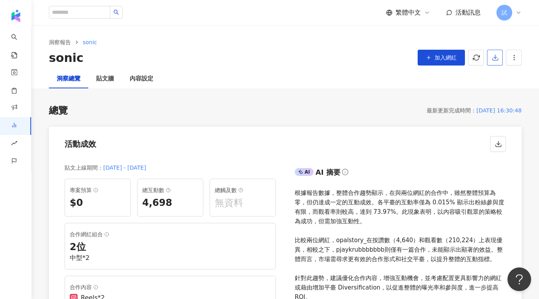
click at [496, 58] on icon "button" at bounding box center [495, 57] width 7 height 7
click at [492, 76] on li "匯出 PPT" at bounding box center [507, 77] width 37 height 16
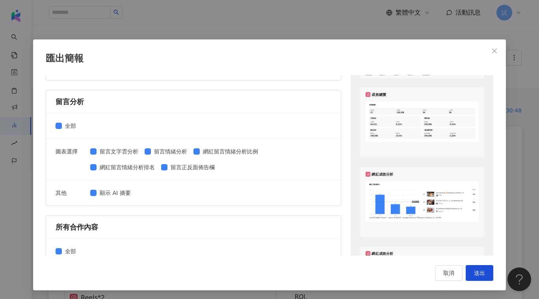
scroll to position [255, 0]
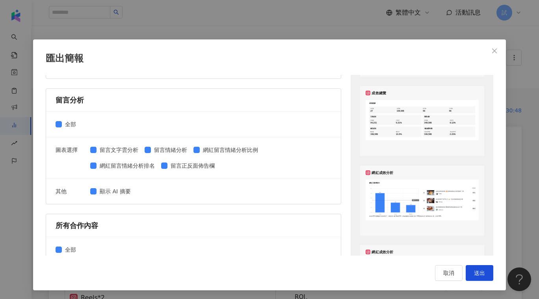
click at [149, 15] on div "匯出簡報 請選擇您欲匯出的項目 整體設定 全部 顯示平台 Instagram Facebook Youtube 自訂平台 網紅成效分析 全部 圖表選擇 網紅成…" at bounding box center [269, 149] width 539 height 299
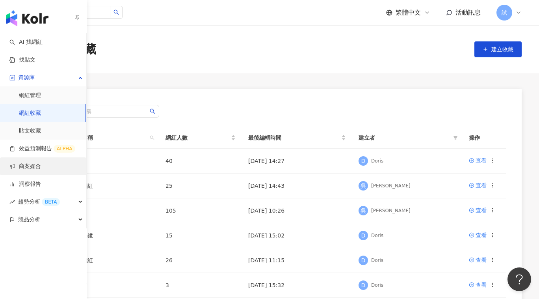
click at [15, 162] on link "商案媒合" at bounding box center [25, 166] width 32 height 8
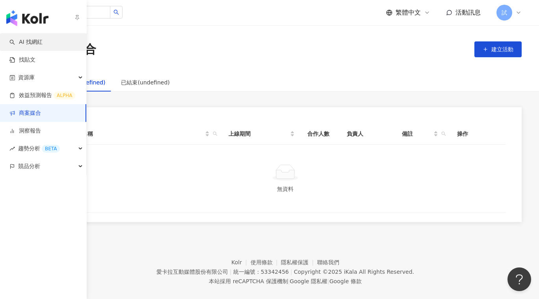
click at [19, 44] on link "AI 找網紅" at bounding box center [25, 42] width 33 height 8
